Goal: Information Seeking & Learning: Compare options

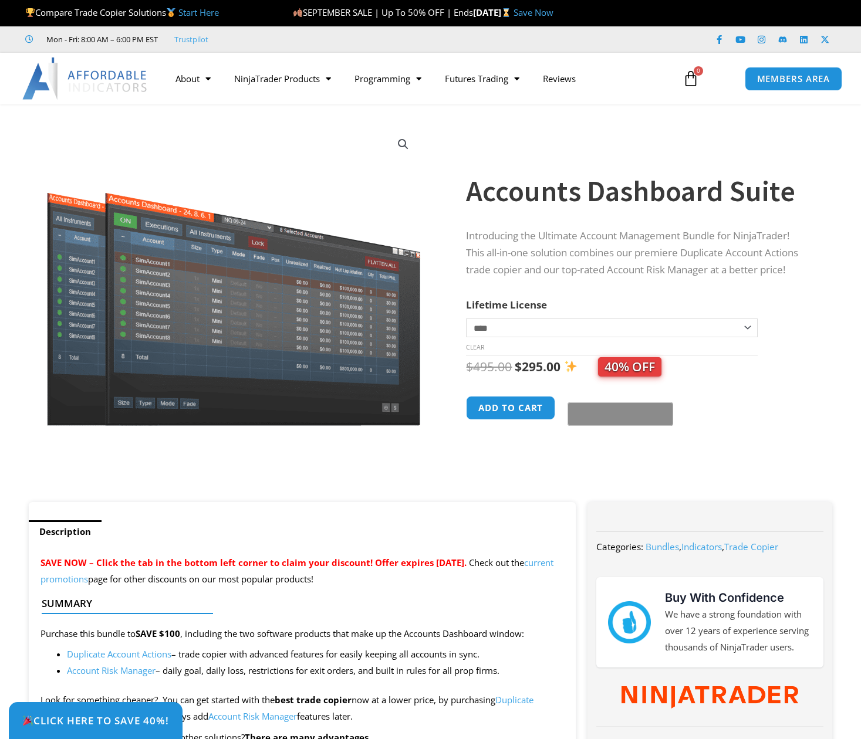
click at [197, 10] on link "Start Here" at bounding box center [198, 12] width 40 height 12
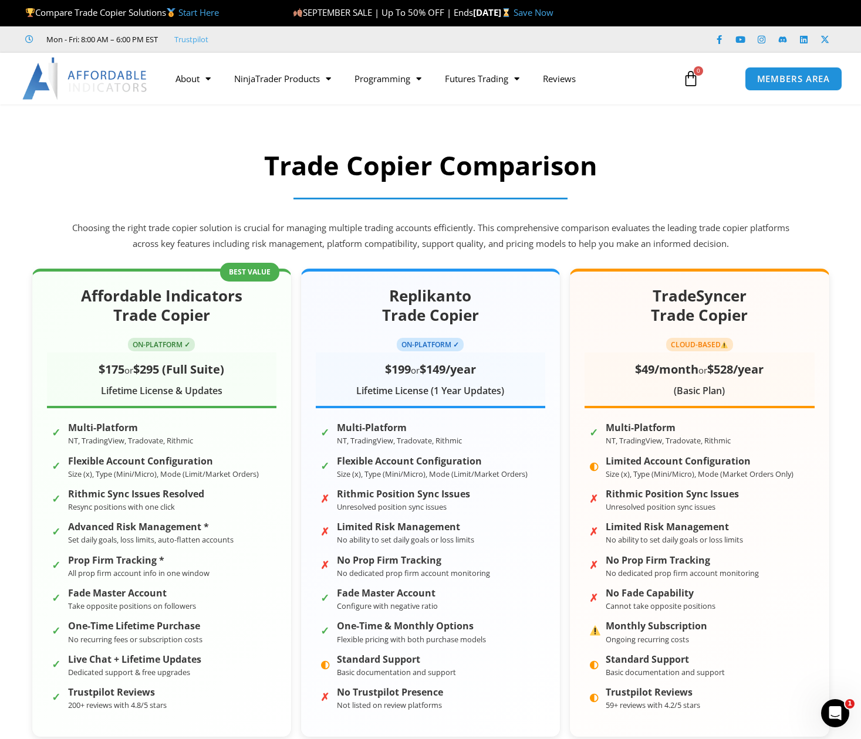
click at [798, 235] on section "Trade Copier Comparison Choosing the right trade copier solution is crucial for…" at bounding box center [430, 201] width 861 height 117
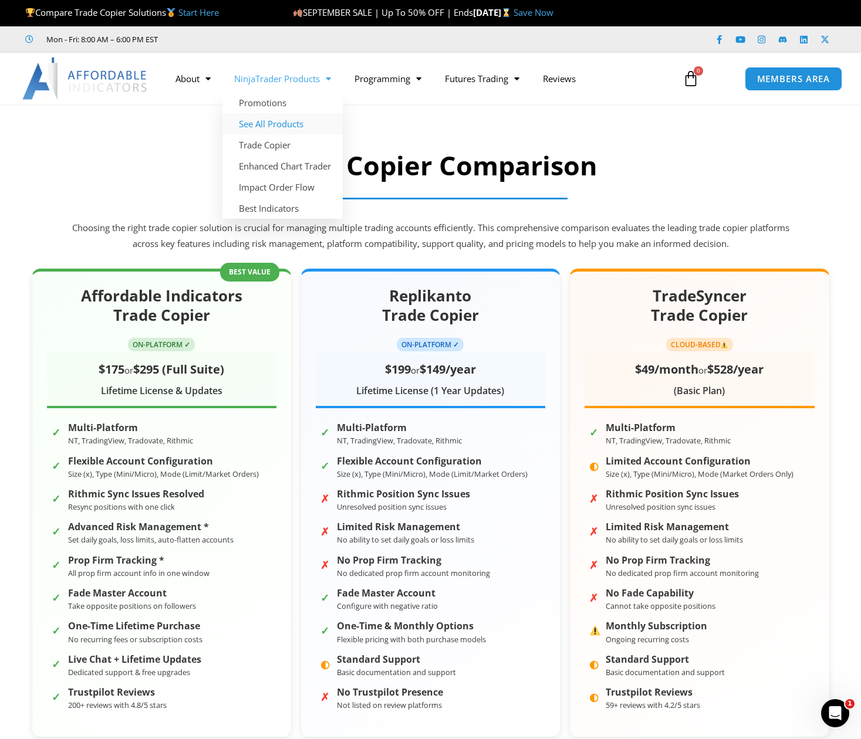
click at [306, 120] on link "See All Products" at bounding box center [282, 123] width 120 height 21
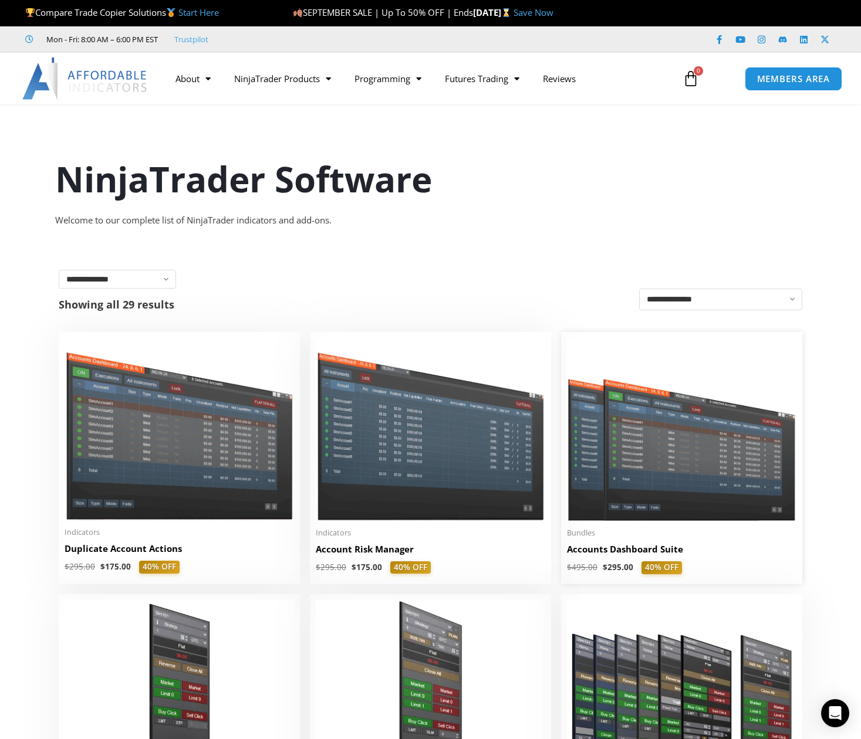
click at [655, 462] on img at bounding box center [681, 429] width 229 height 183
click at [175, 513] on img at bounding box center [179, 429] width 229 height 182
